Goal: Find specific page/section: Find specific page/section

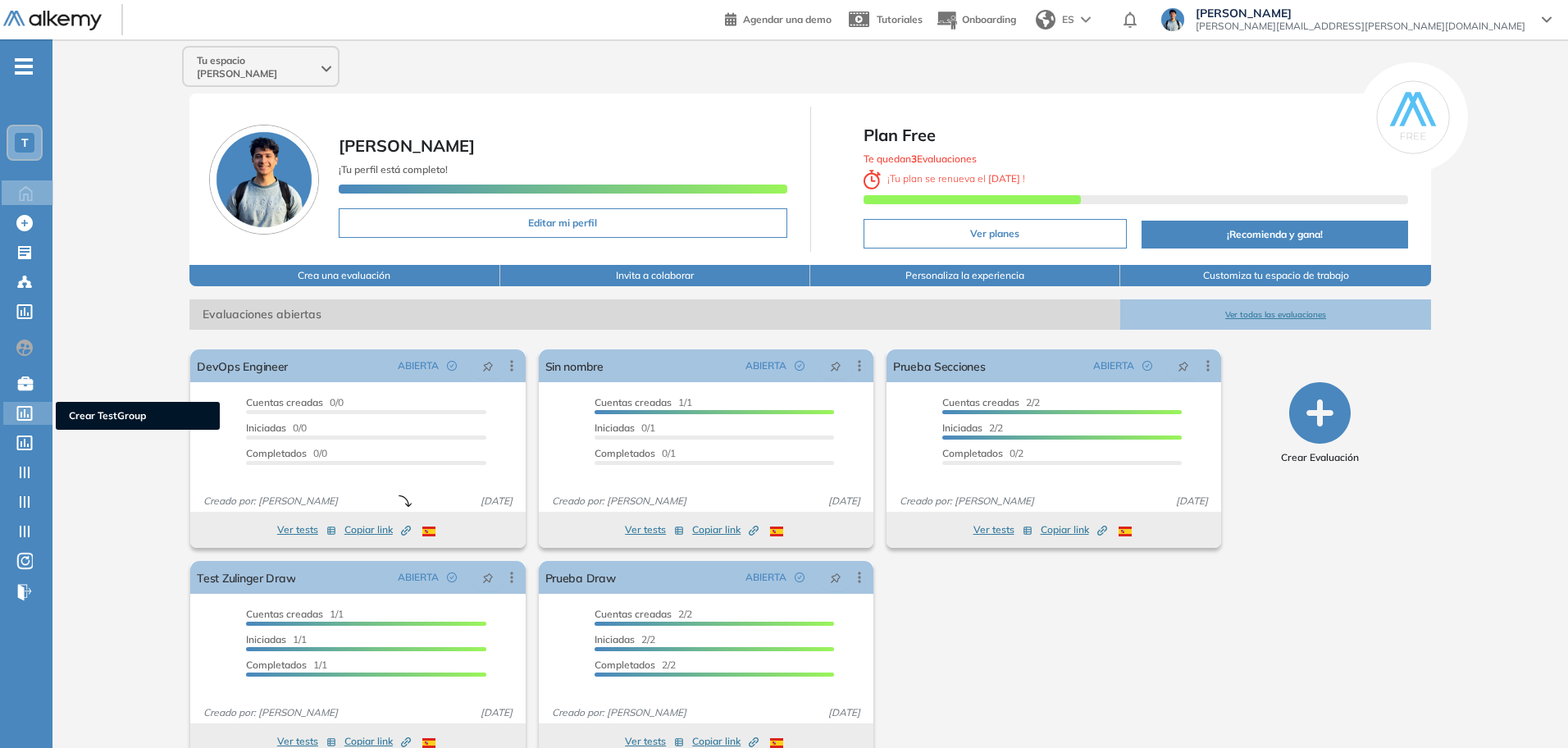
click at [19, 424] on div "Crear TestGroup Crear TestGroup" at bounding box center [28, 413] width 49 height 23
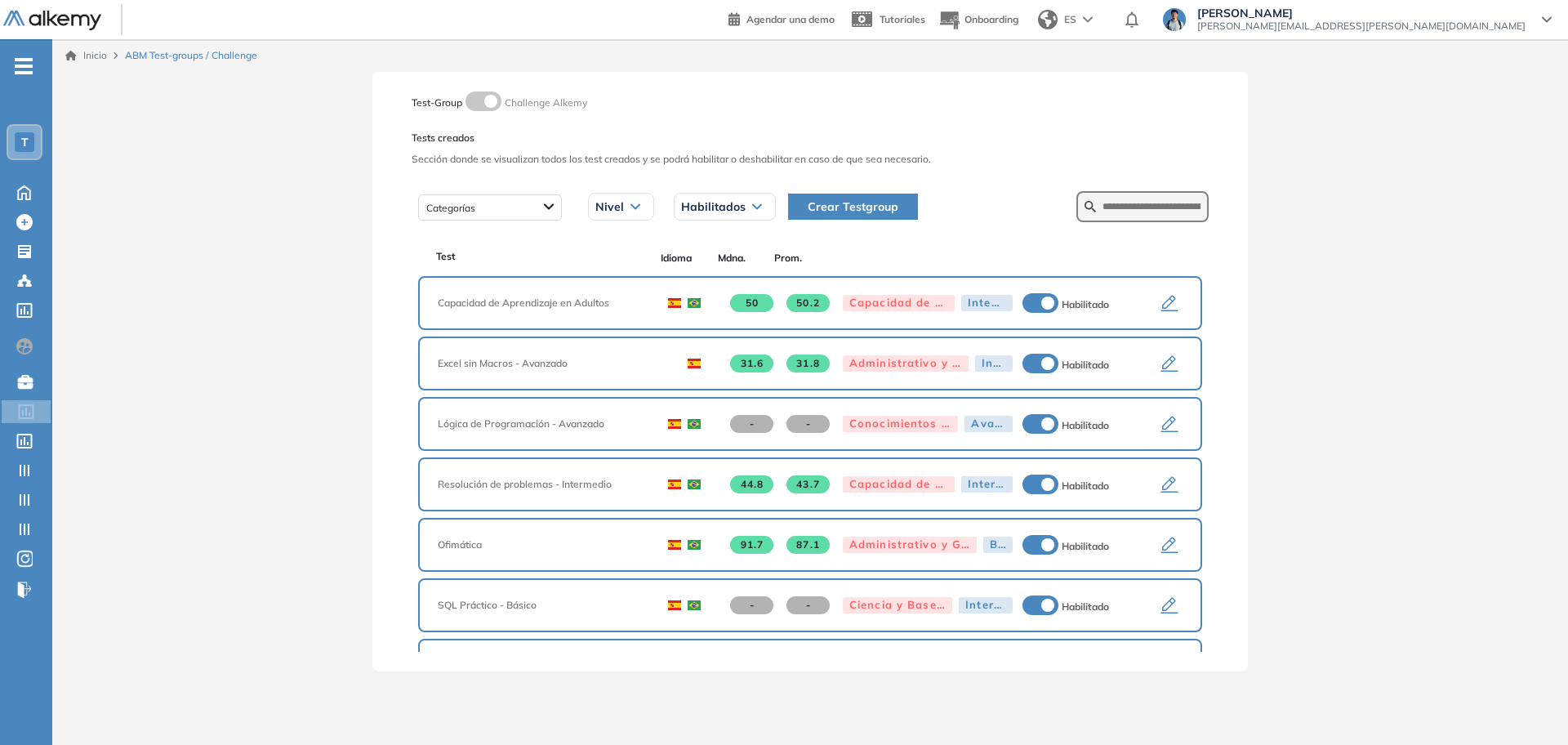
click at [1160, 304] on icon "button" at bounding box center [1169, 304] width 20 height 20
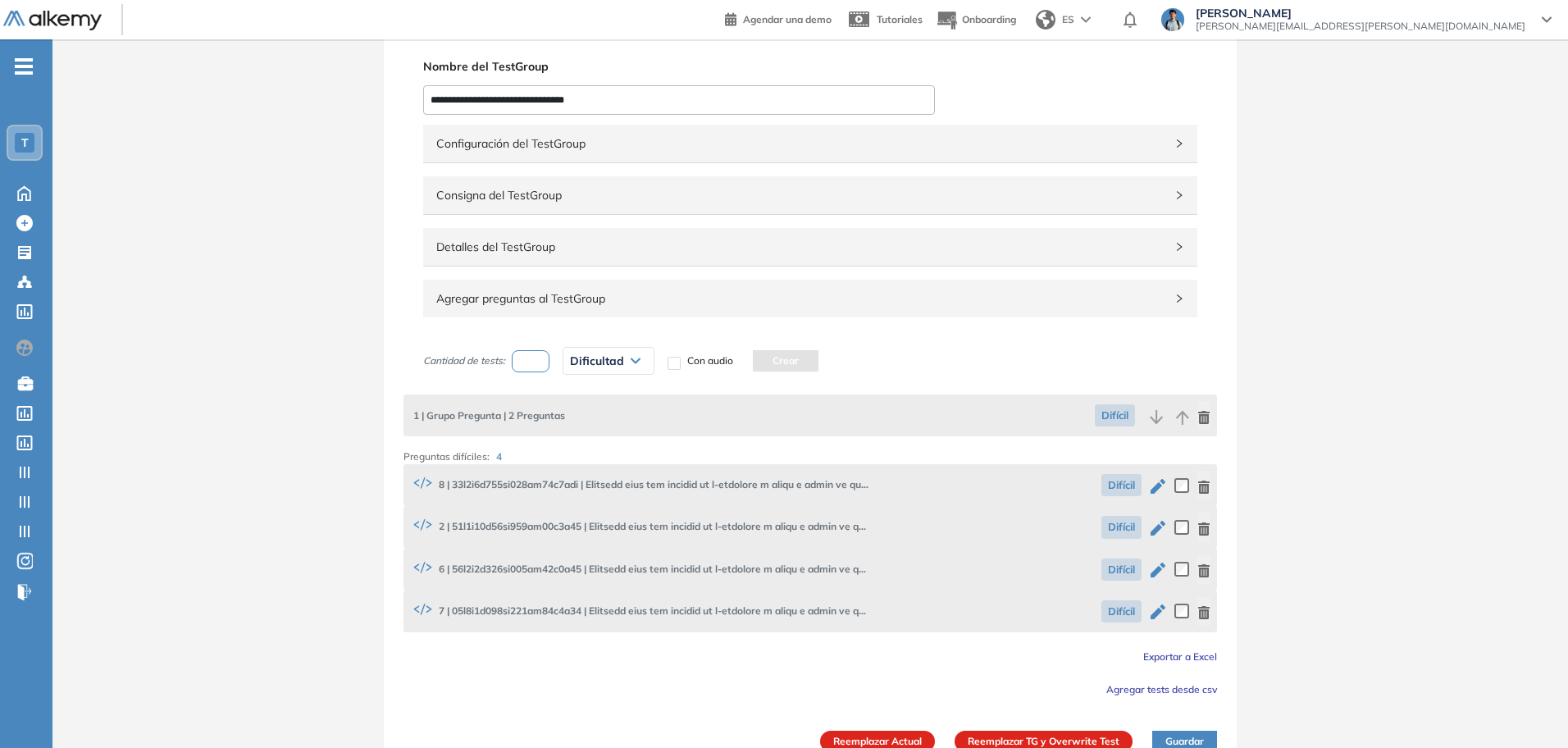
scroll to position [68, 0]
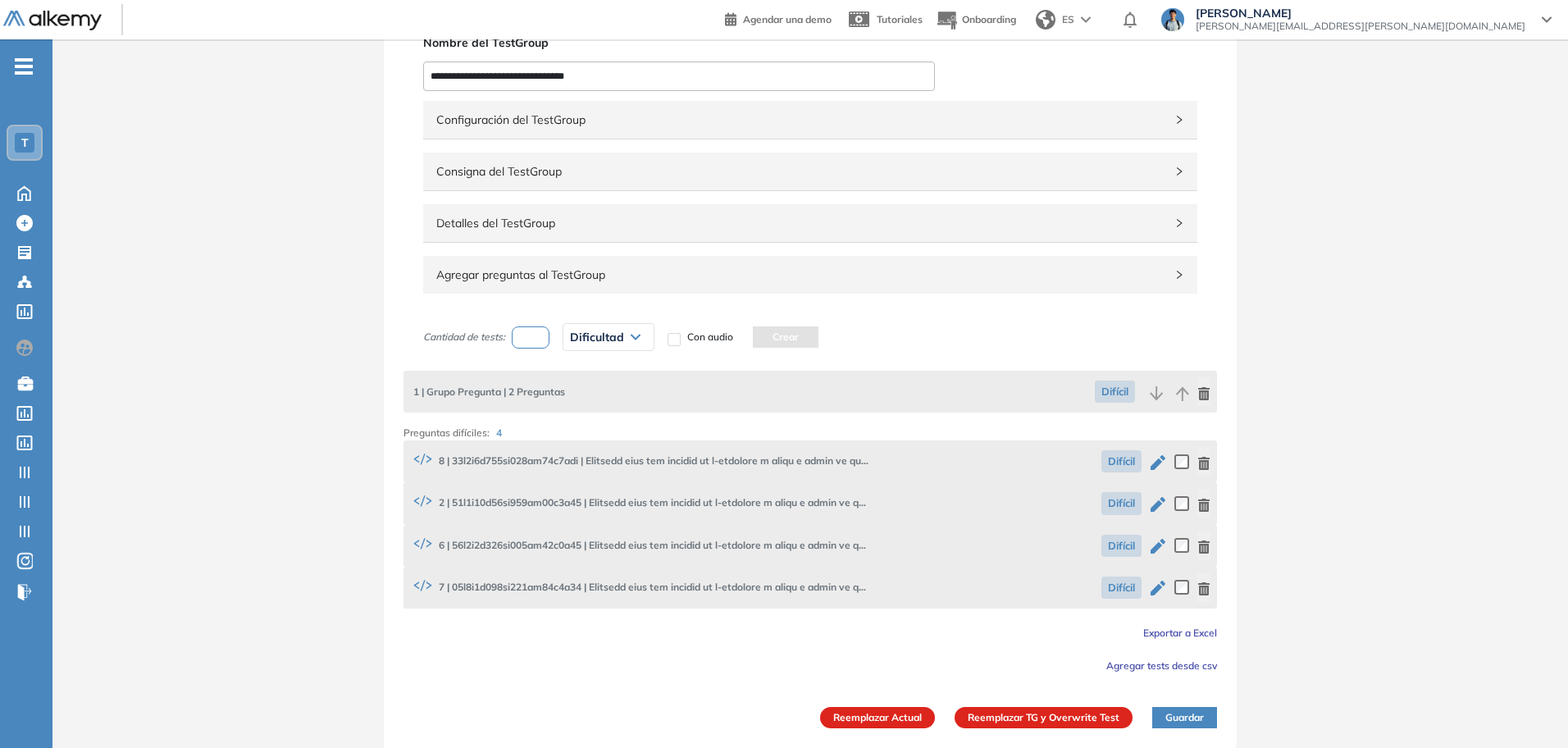
click at [638, 219] on span "Detalles del TestGroup" at bounding box center [800, 223] width 728 height 18
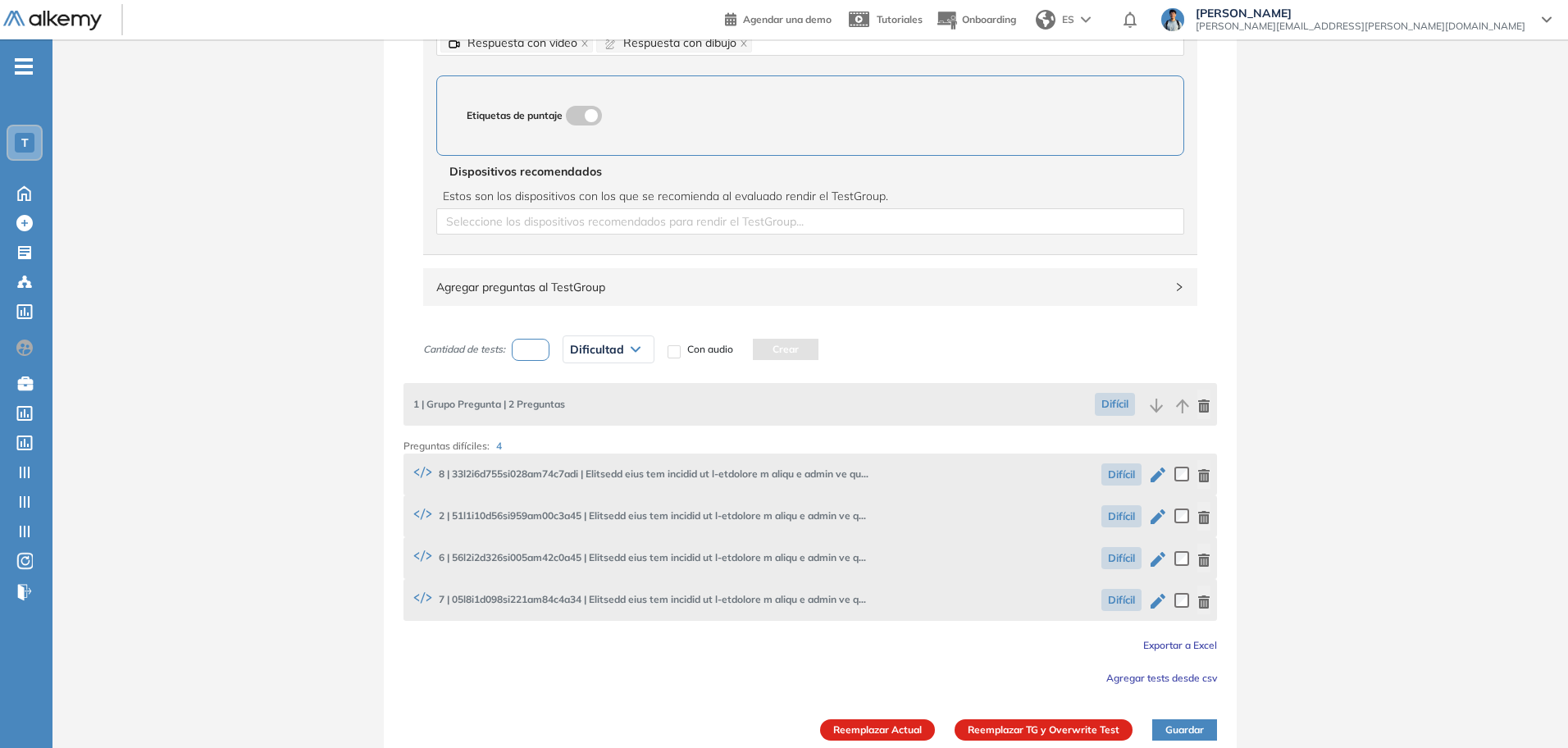
scroll to position [873, 0]
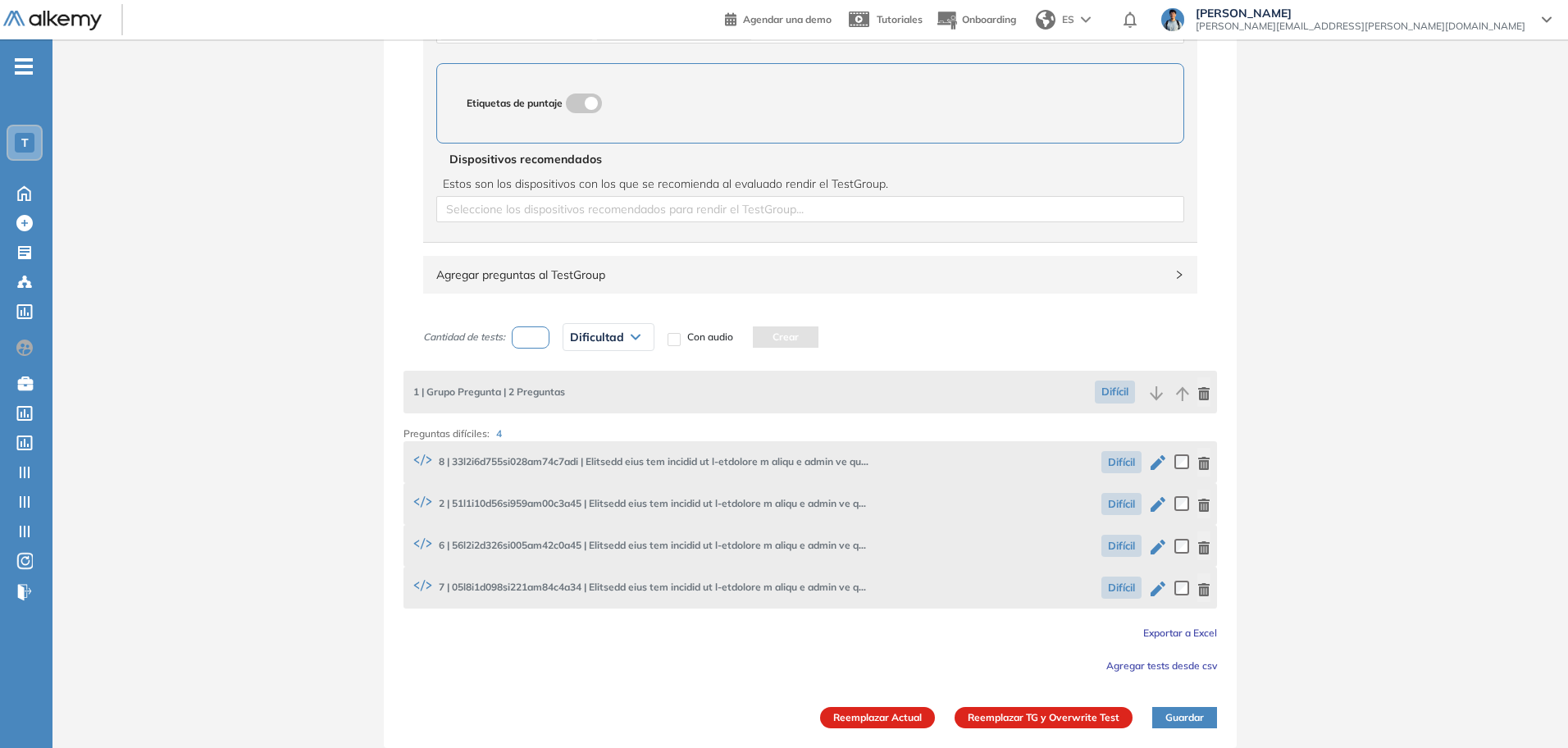
click at [1152, 467] on icon "button" at bounding box center [1157, 462] width 15 height 15
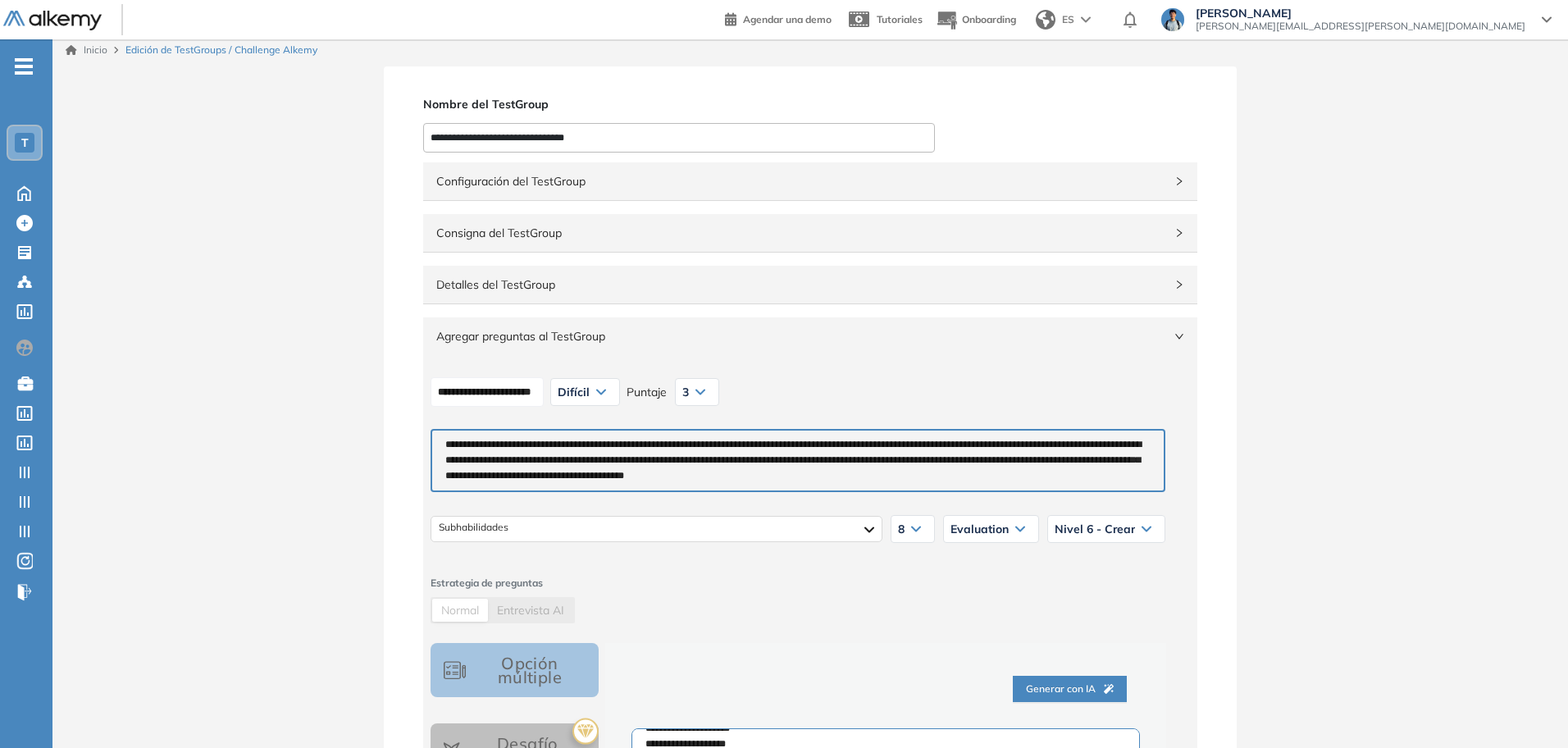
scroll to position [205, 0]
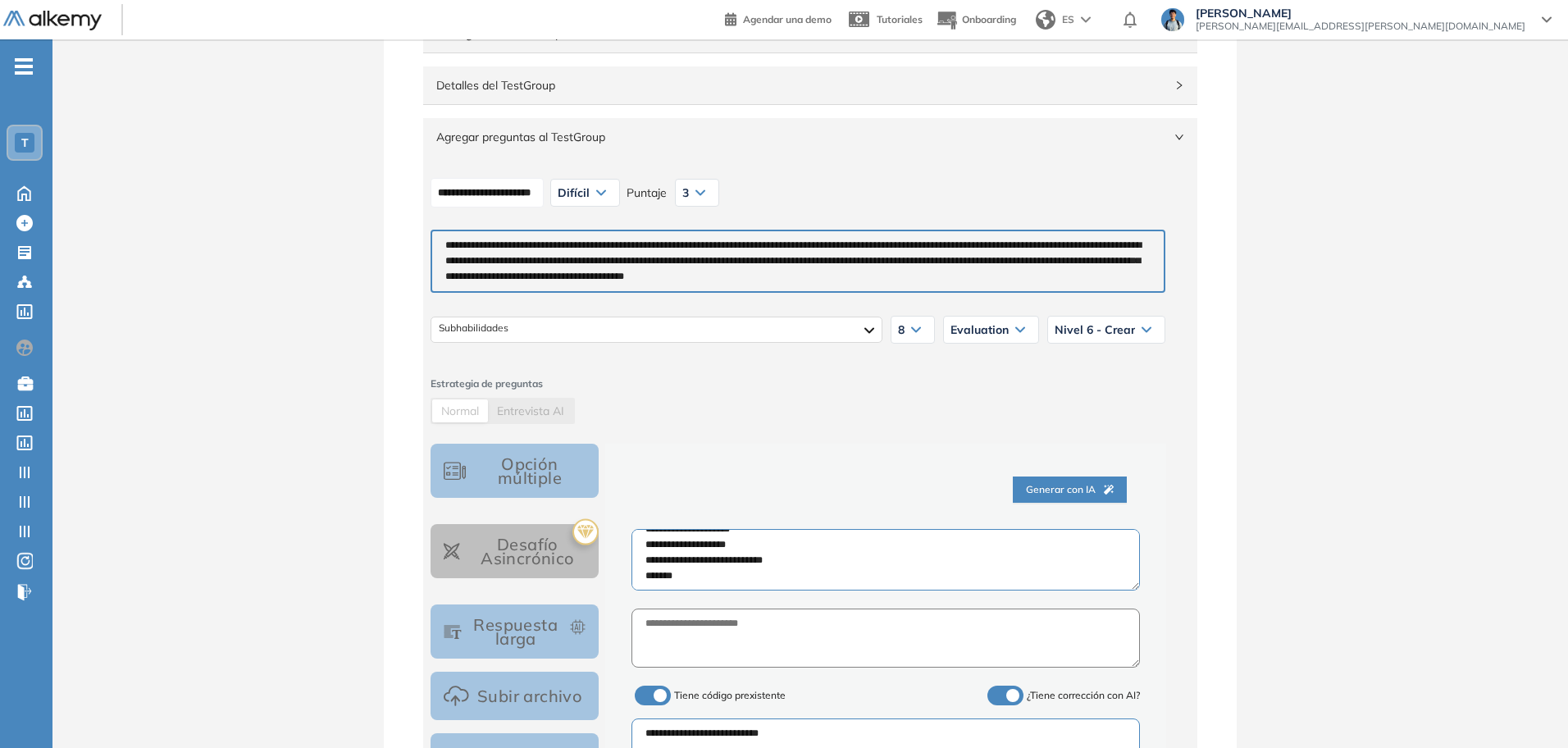
click at [16, 146] on div "T" at bounding box center [24, 142] width 20 height 20
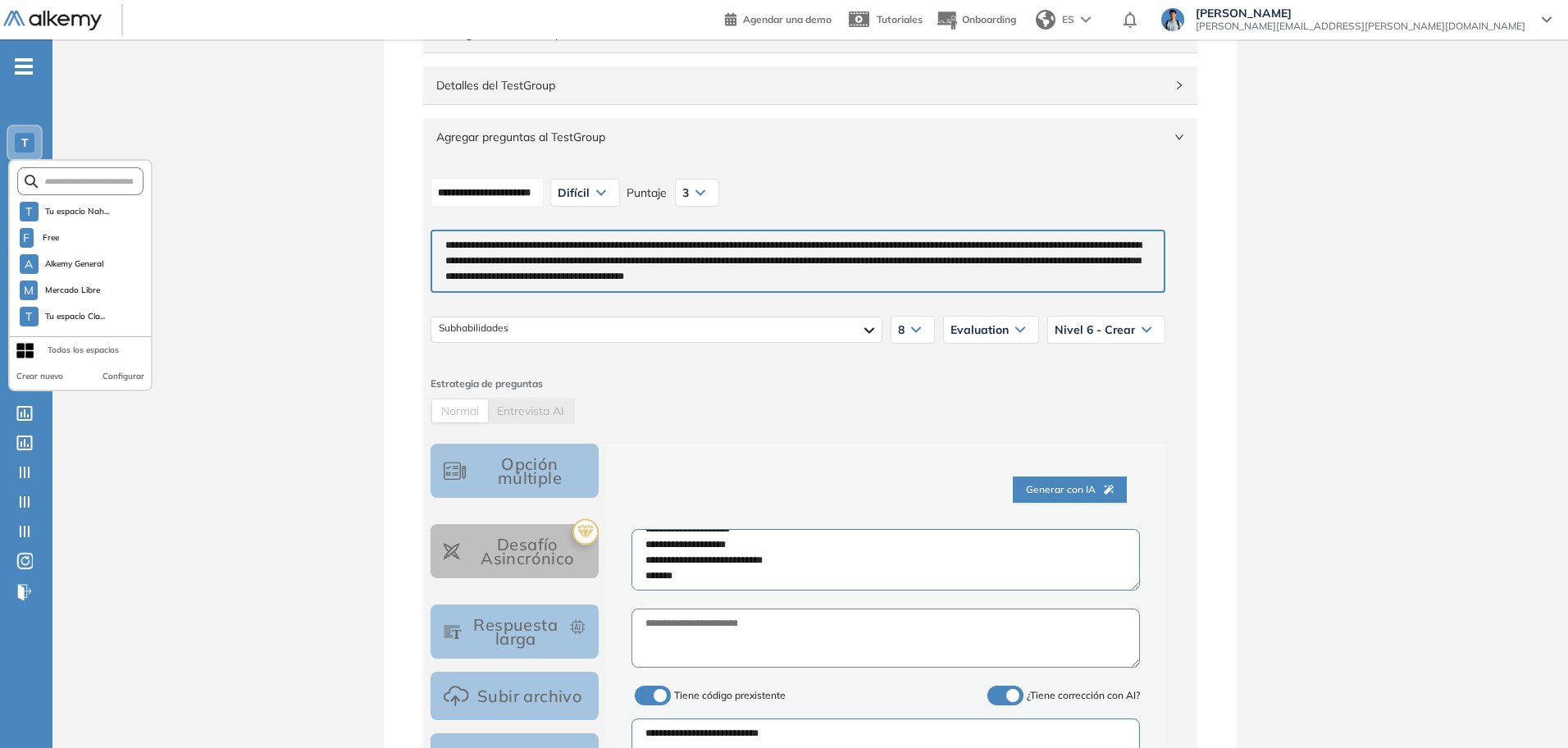
drag, startPoint x: 90, startPoint y: 290, endPoint x: 168, endPoint y: 193, distance: 124.5
click at [168, 193] on div "General Training Alkemy Perfil Todos los espacios Todos los espacios T Home Hom…" at bounding box center [784, 701] width 1568 height 1813
click at [56, 267] on span "Alkemy General" at bounding box center [75, 263] width 59 height 13
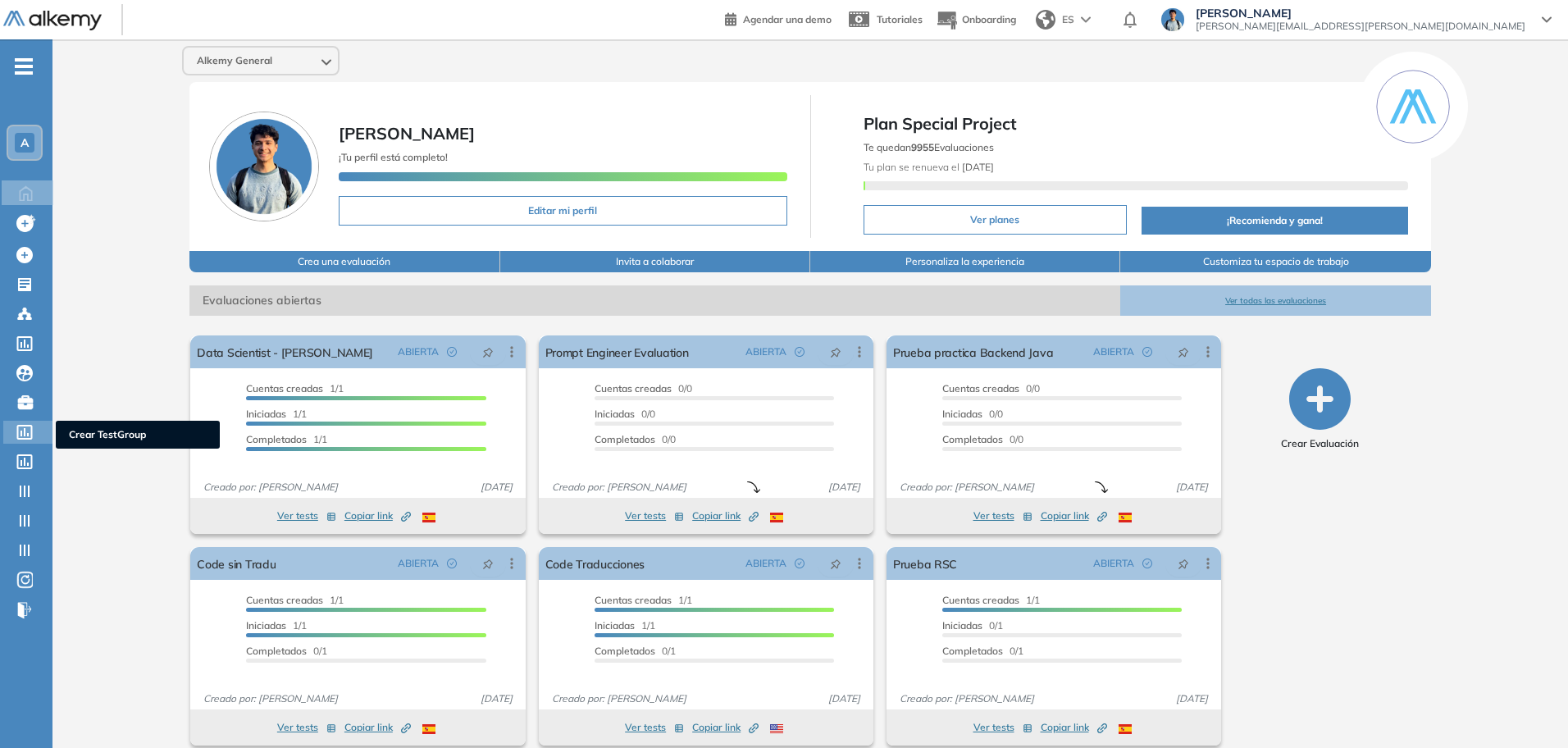
click at [27, 429] on icon at bounding box center [24, 432] width 16 height 15
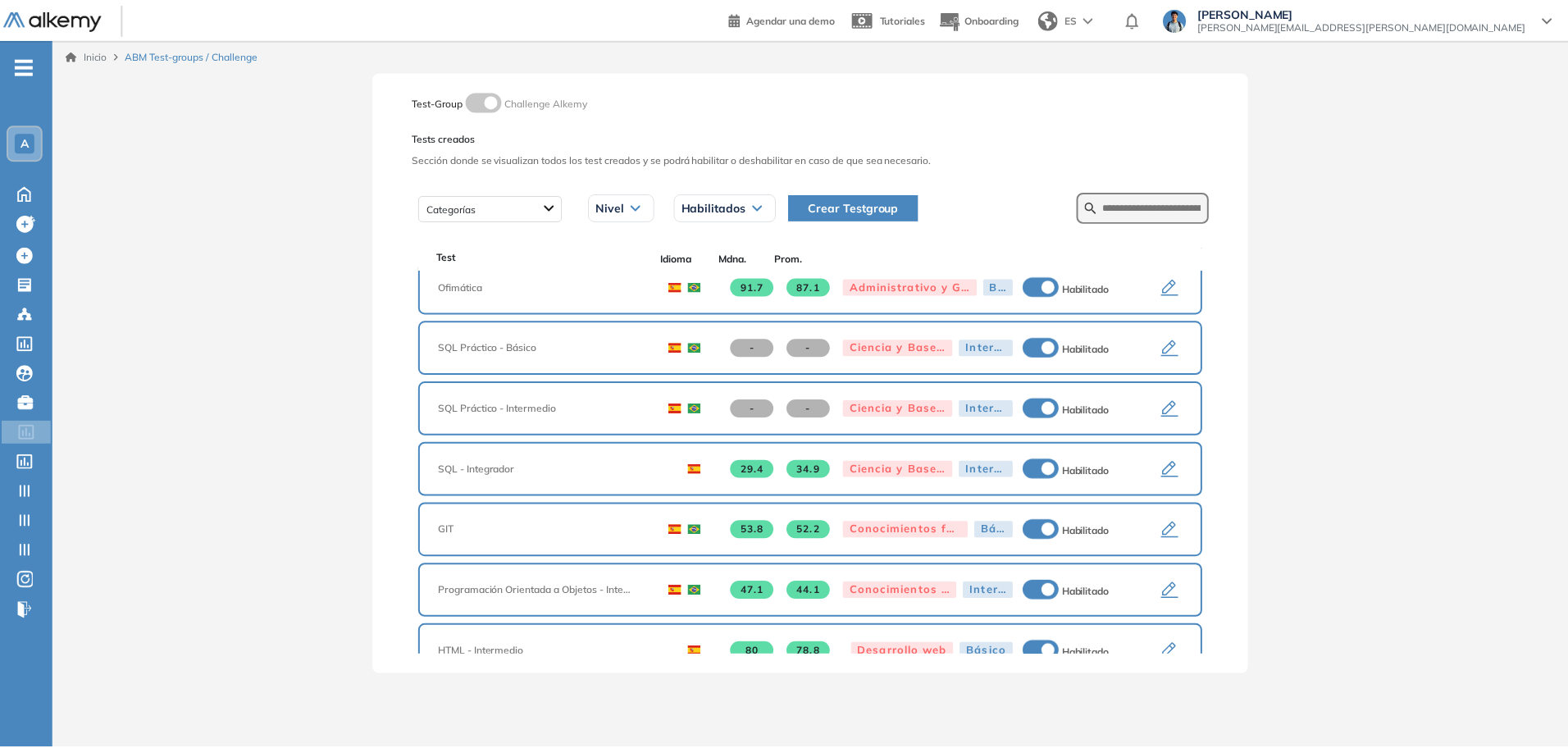
scroll to position [553, 0]
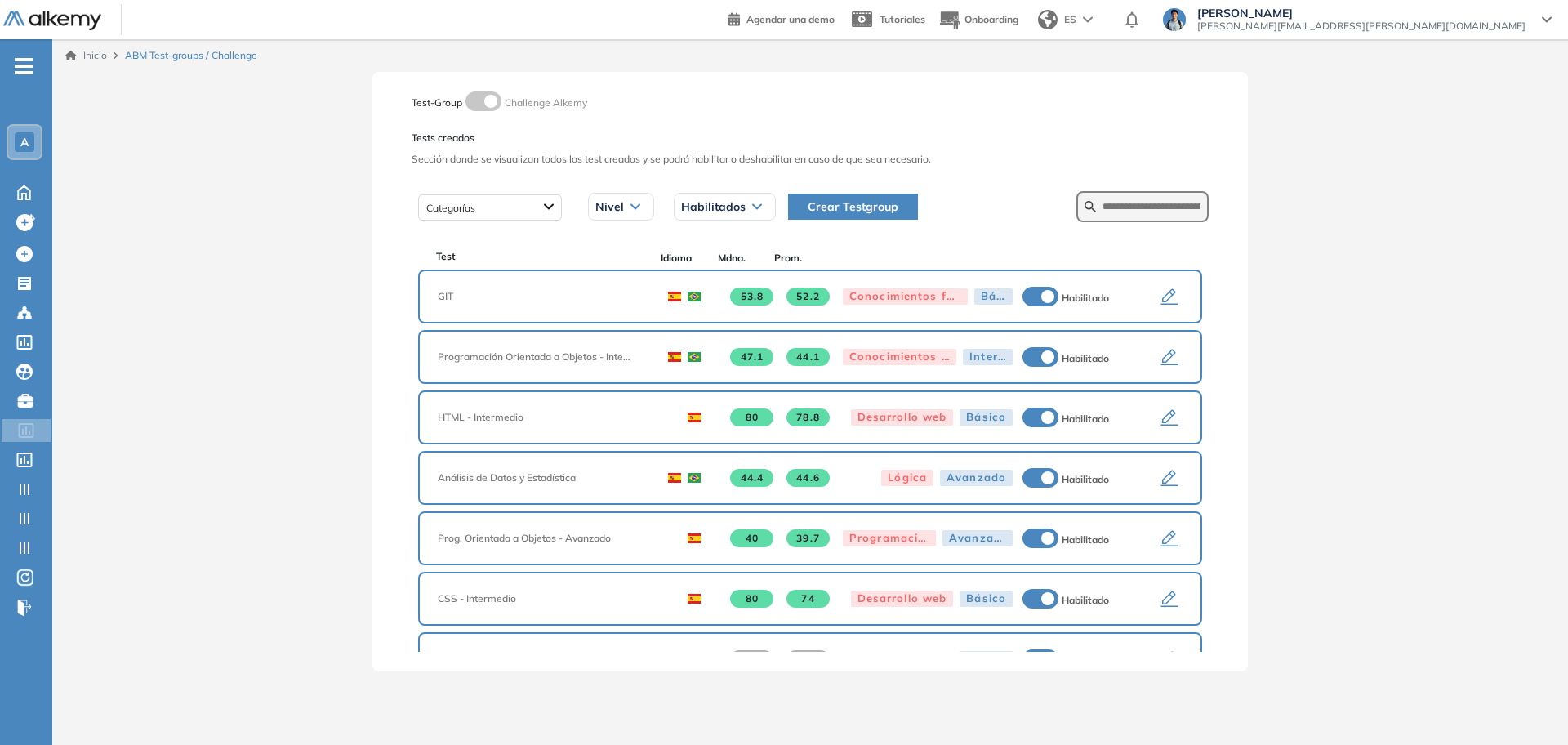
click at [1162, 300] on icon "button" at bounding box center [1170, 297] width 17 height 16
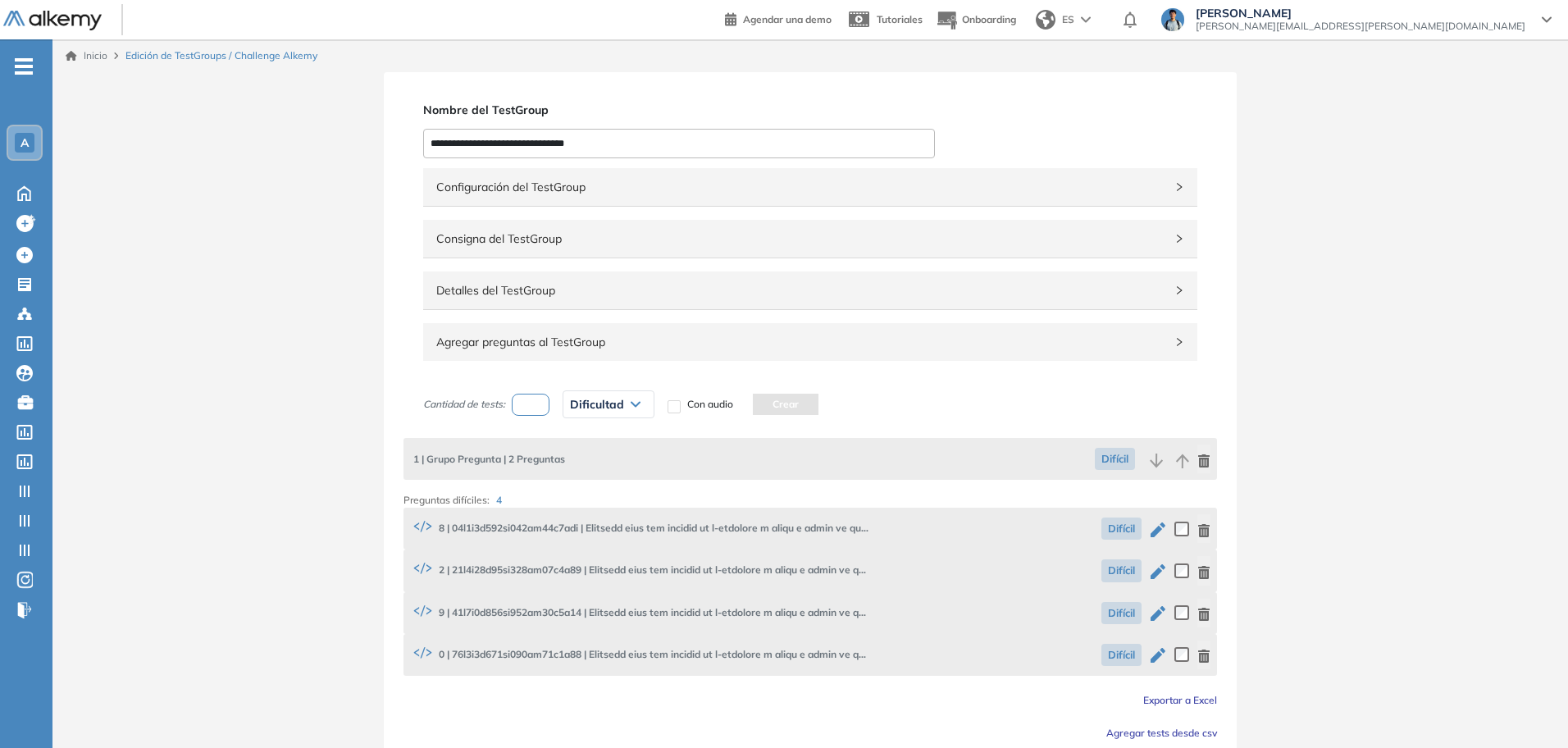
click at [1156, 572] on icon "button" at bounding box center [1157, 571] width 15 height 15
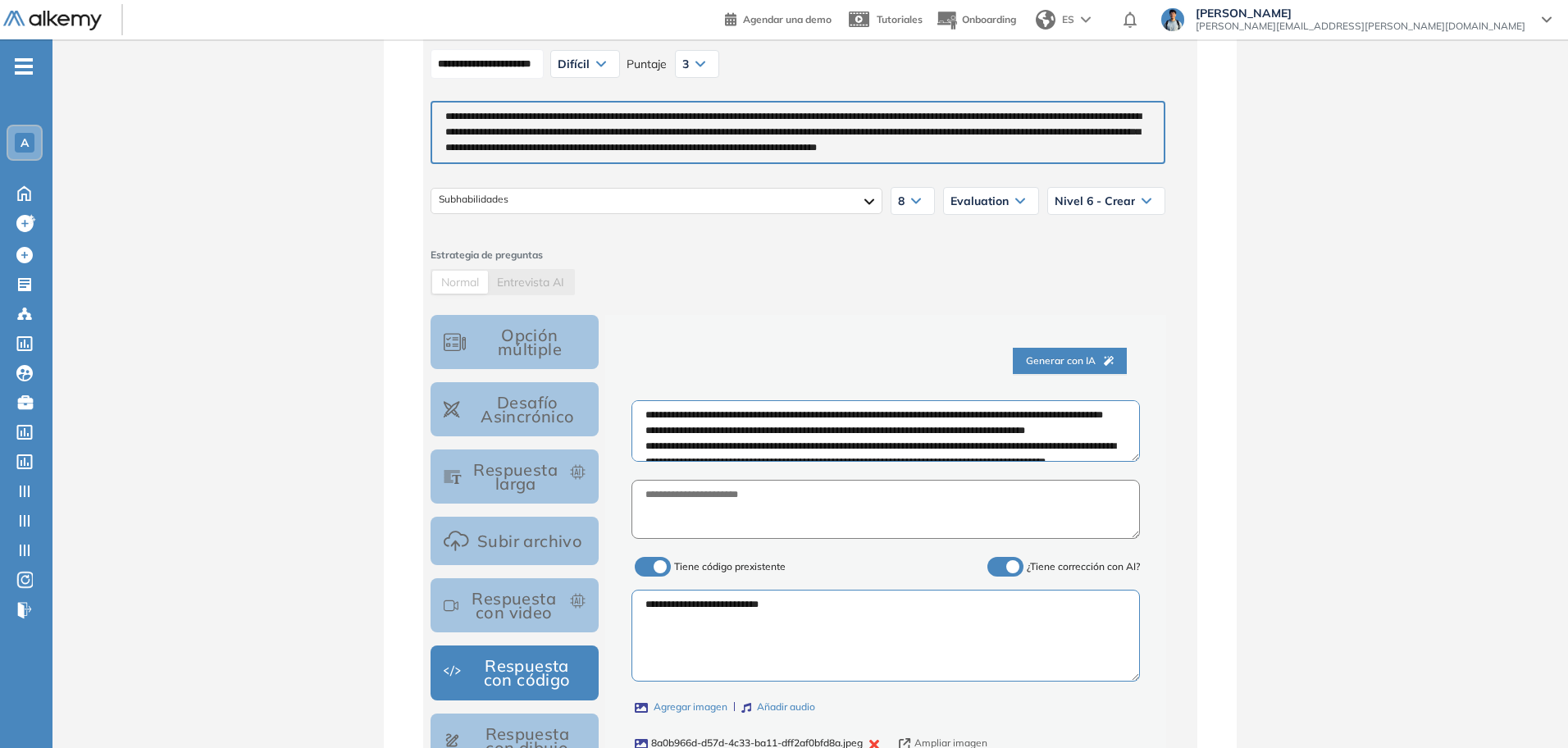
scroll to position [102, 0]
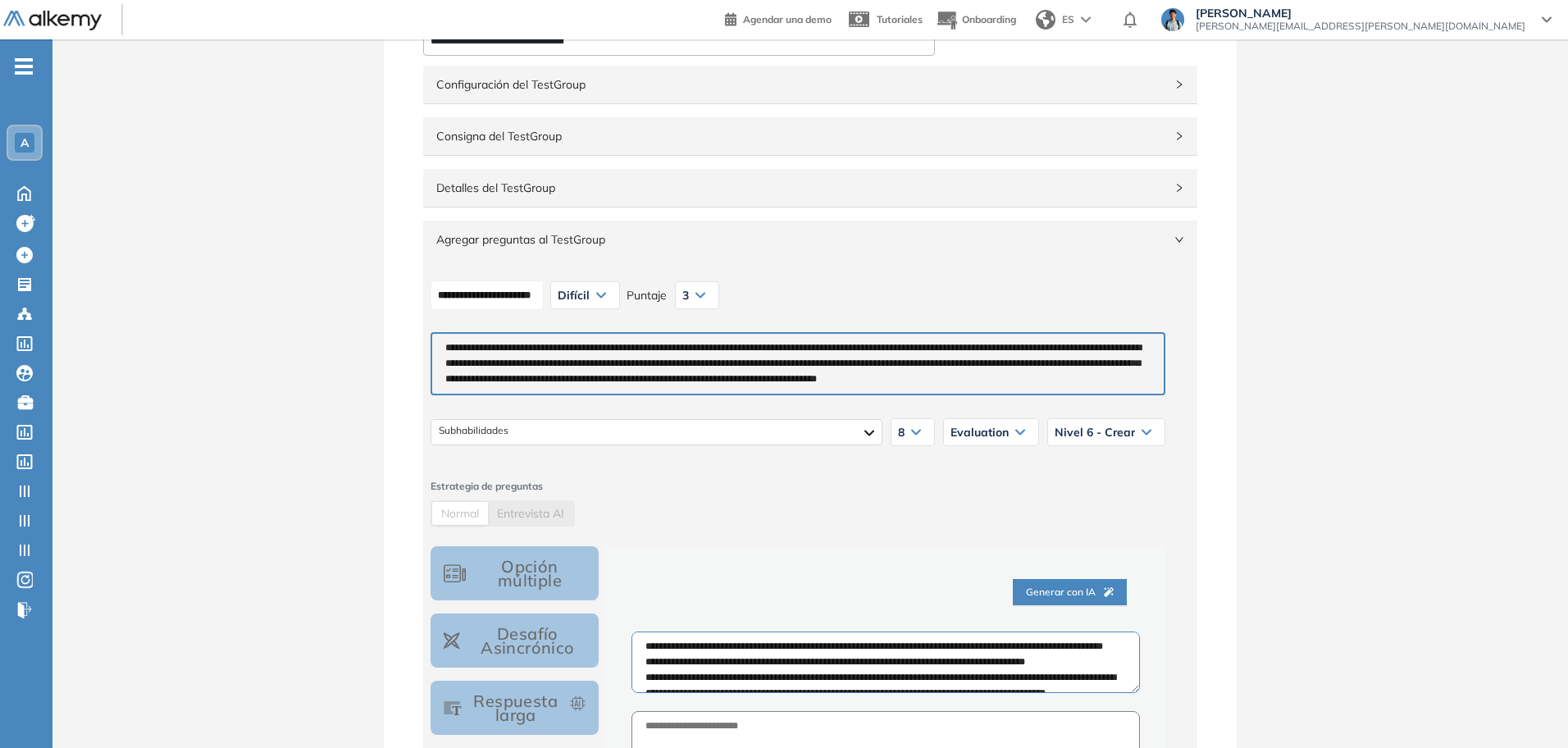
click at [570, 181] on span "Detalles del TestGroup" at bounding box center [800, 187] width 728 height 18
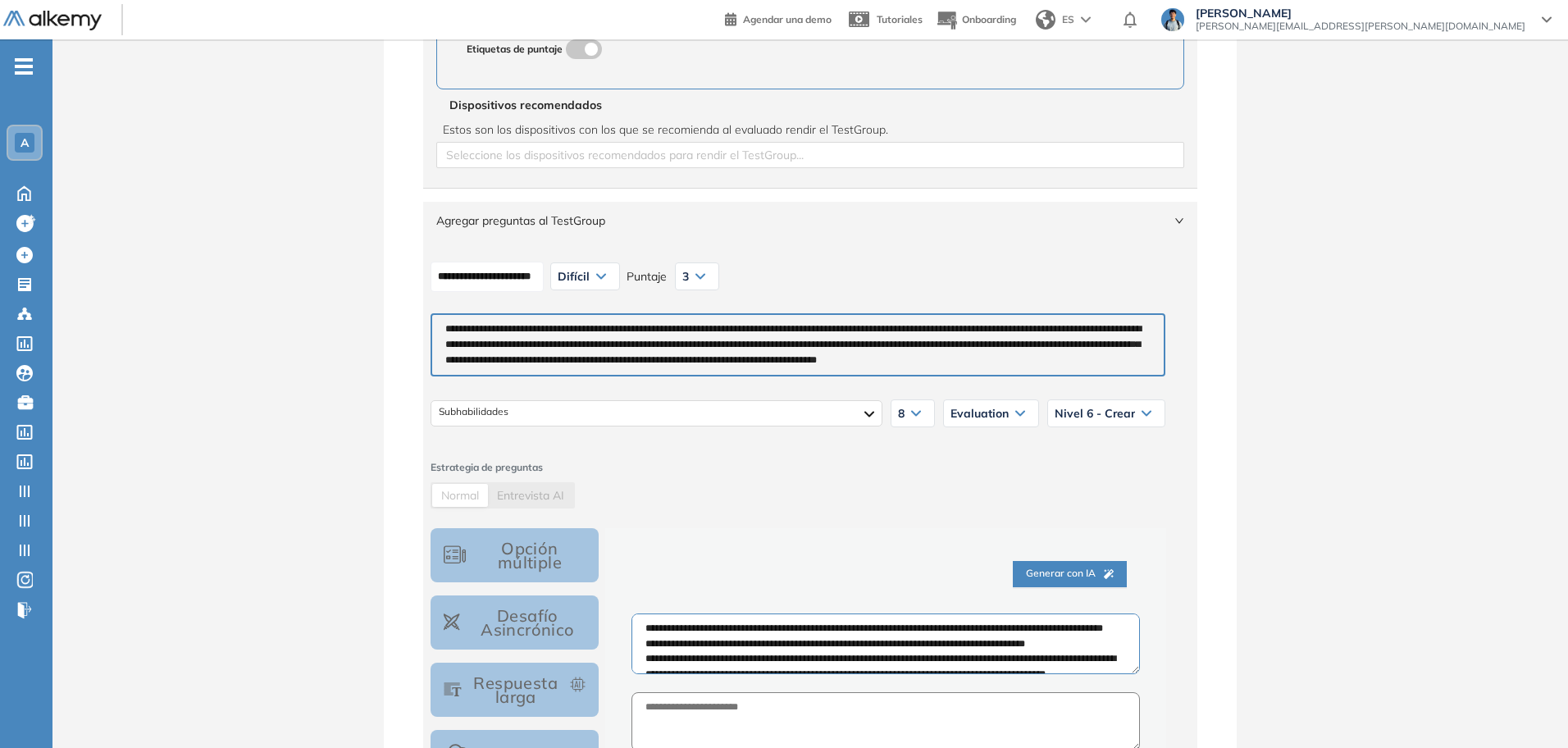
scroll to position [640, 0]
